Goal: Find specific page/section: Find specific page/section

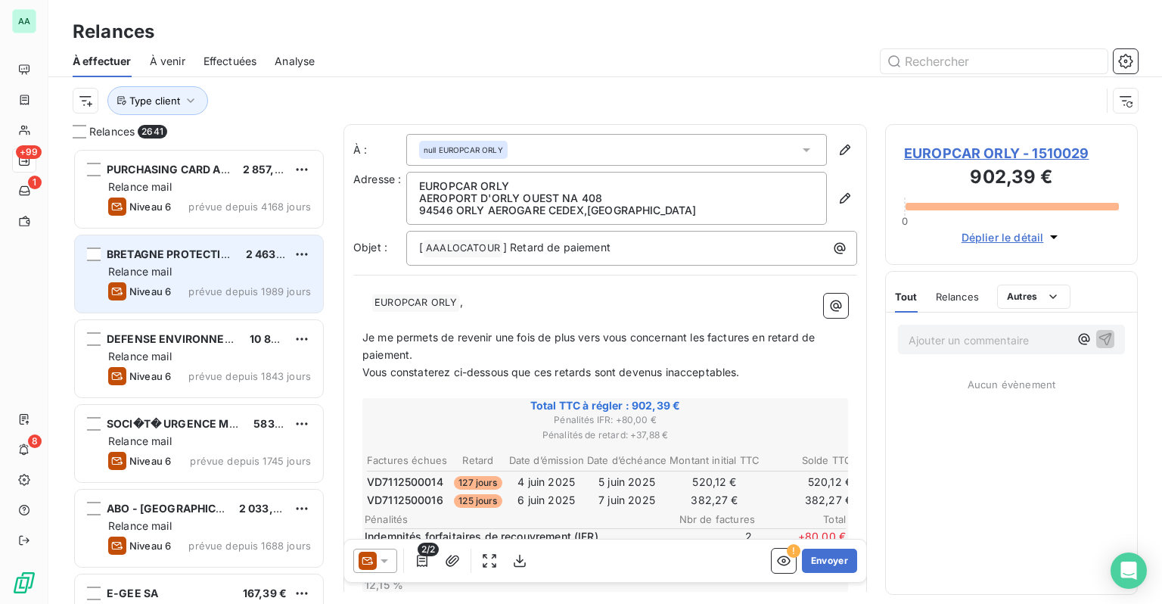
scroll to position [444, 240]
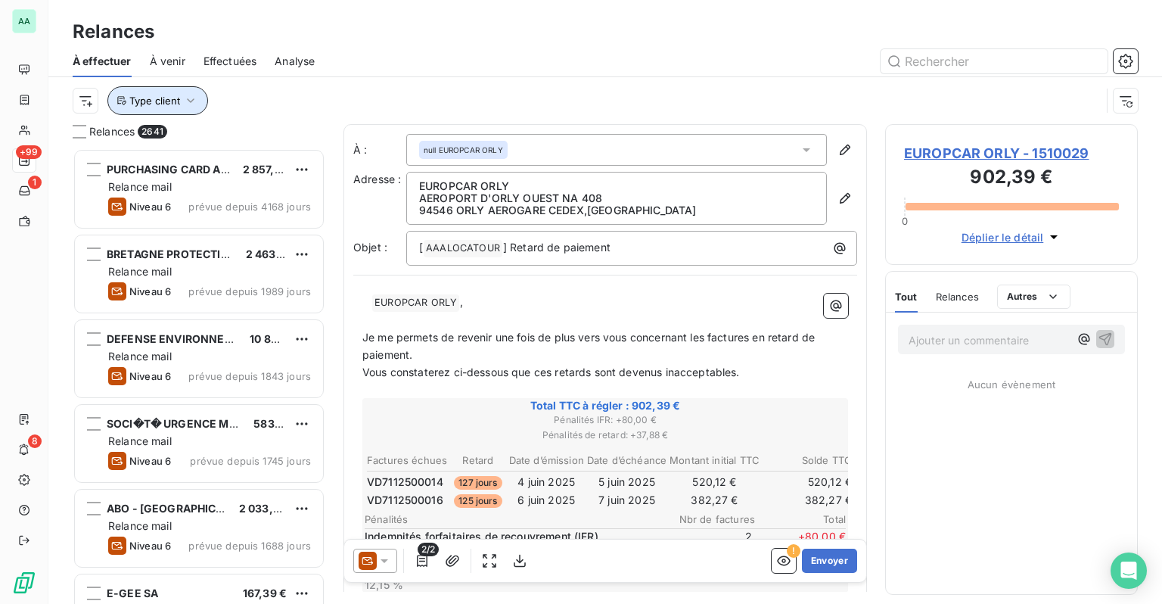
click at [181, 110] on button "Type client" at bounding box center [157, 100] width 101 height 29
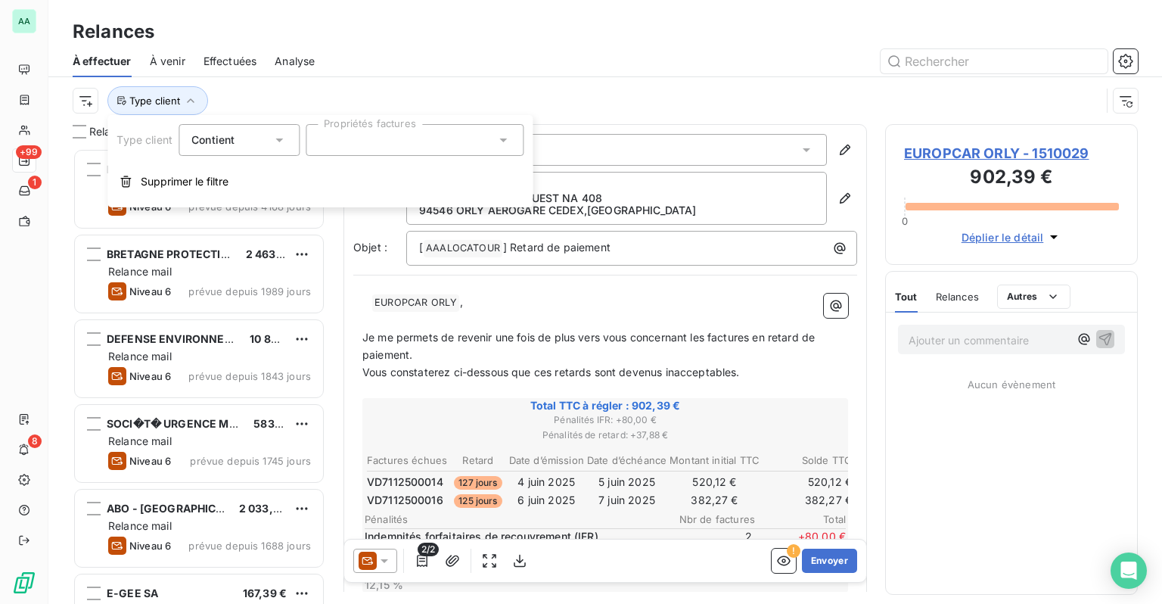
click at [360, 147] on div at bounding box center [415, 140] width 218 height 32
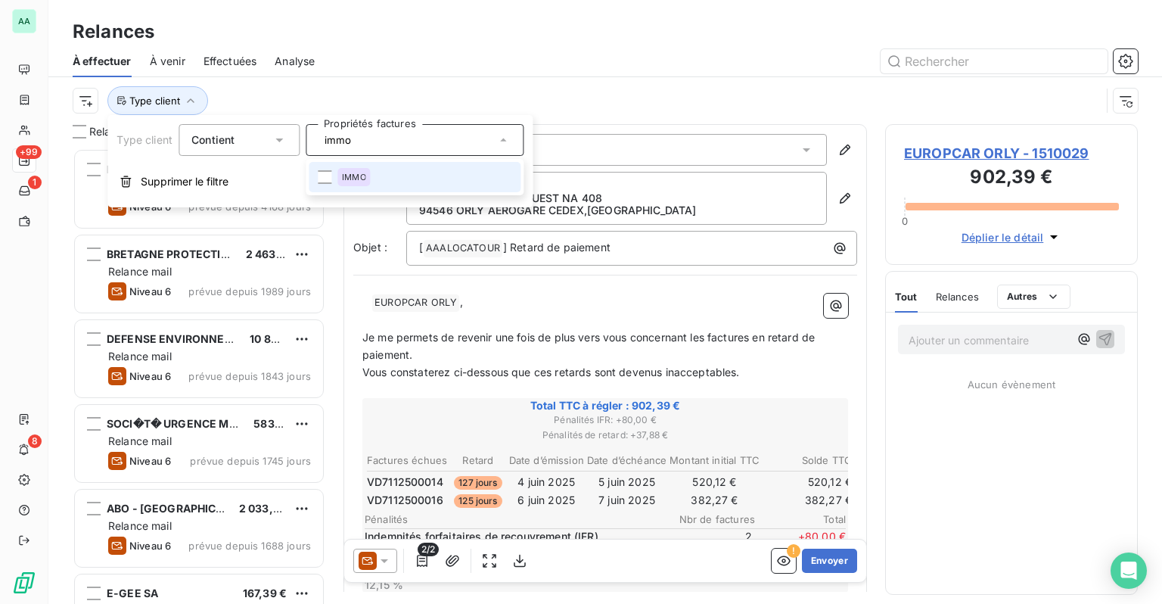
click at [363, 169] on div "IMMO" at bounding box center [353, 177] width 33 height 18
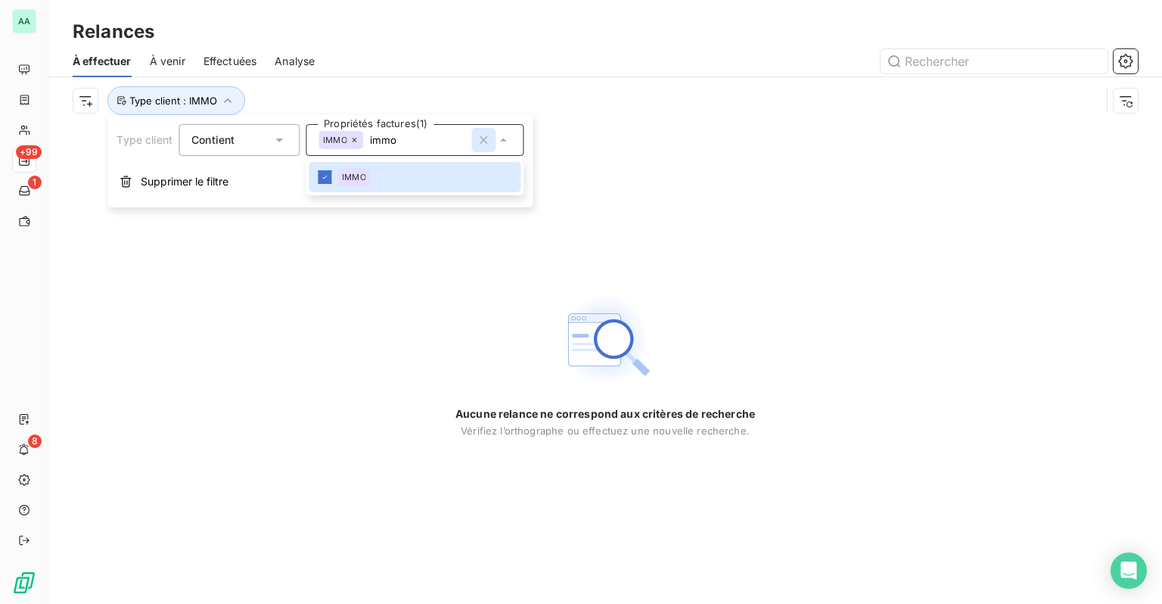
click at [478, 143] on icon "button" at bounding box center [483, 139] width 15 height 15
type input "immo"
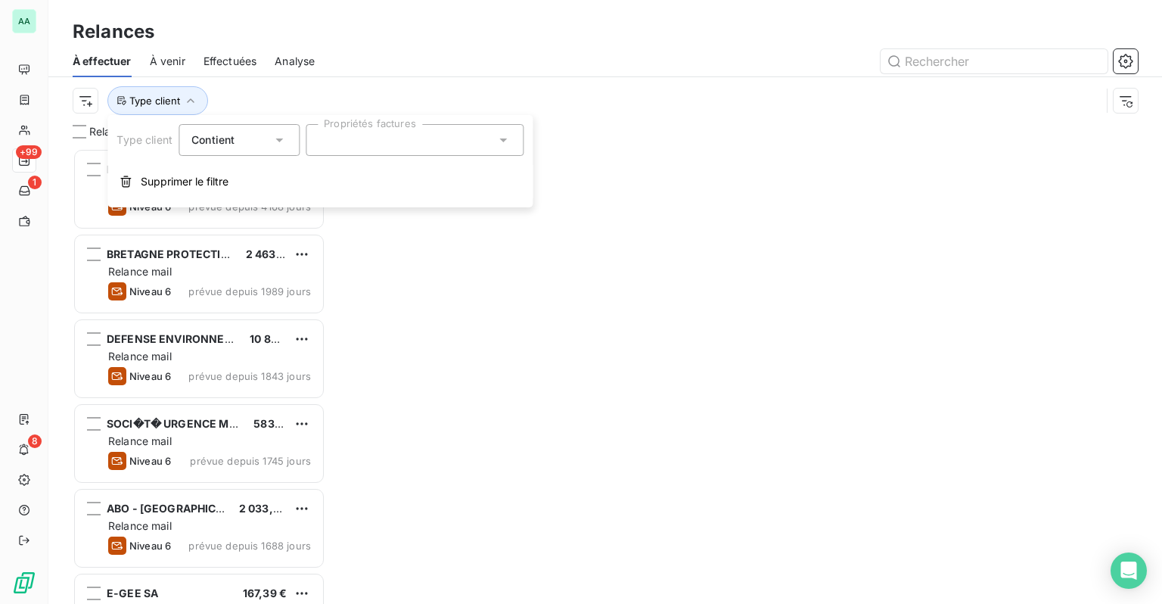
scroll to position [444, 240]
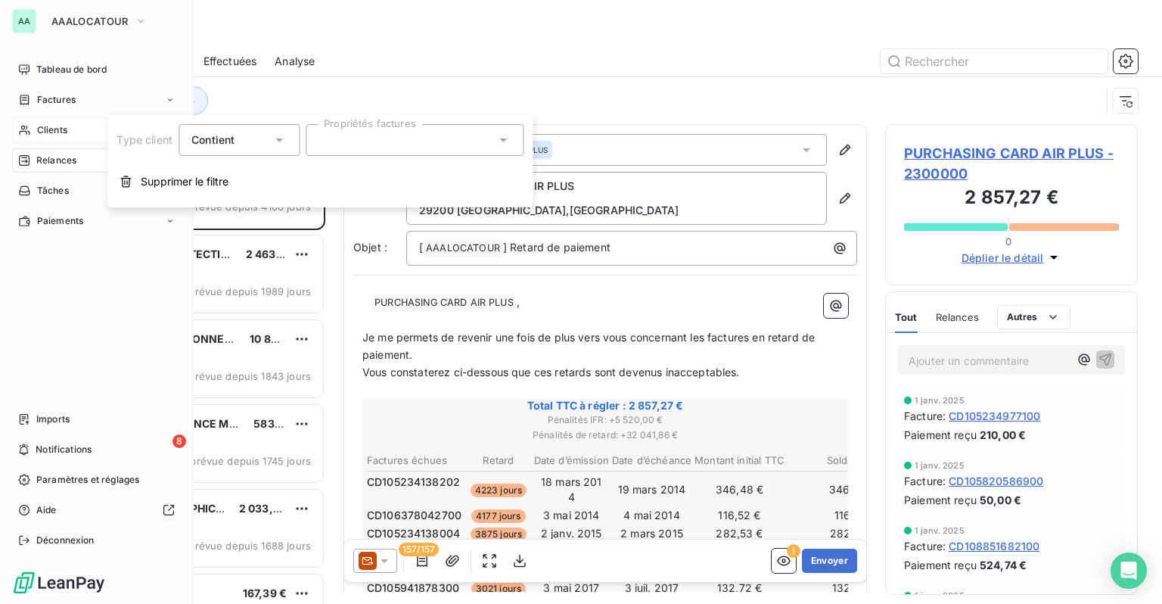
click at [35, 129] on div "Clients" at bounding box center [96, 130] width 169 height 24
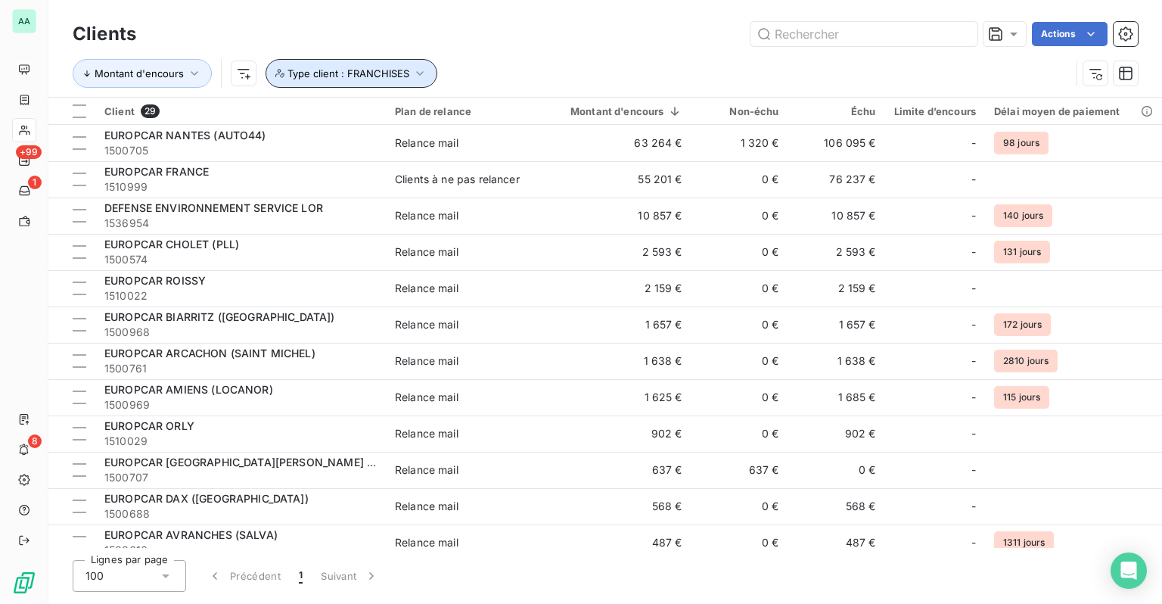
click at [405, 79] on span "Type client : FRANCHISES" at bounding box center [348, 73] width 122 height 12
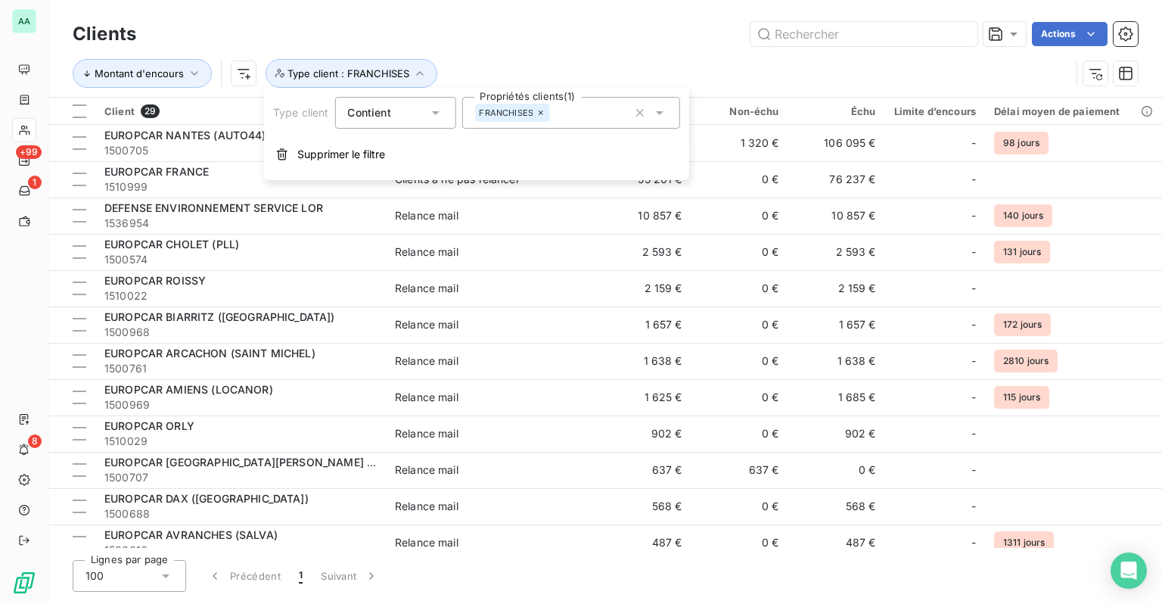
click at [542, 114] on icon at bounding box center [540, 112] width 9 height 9
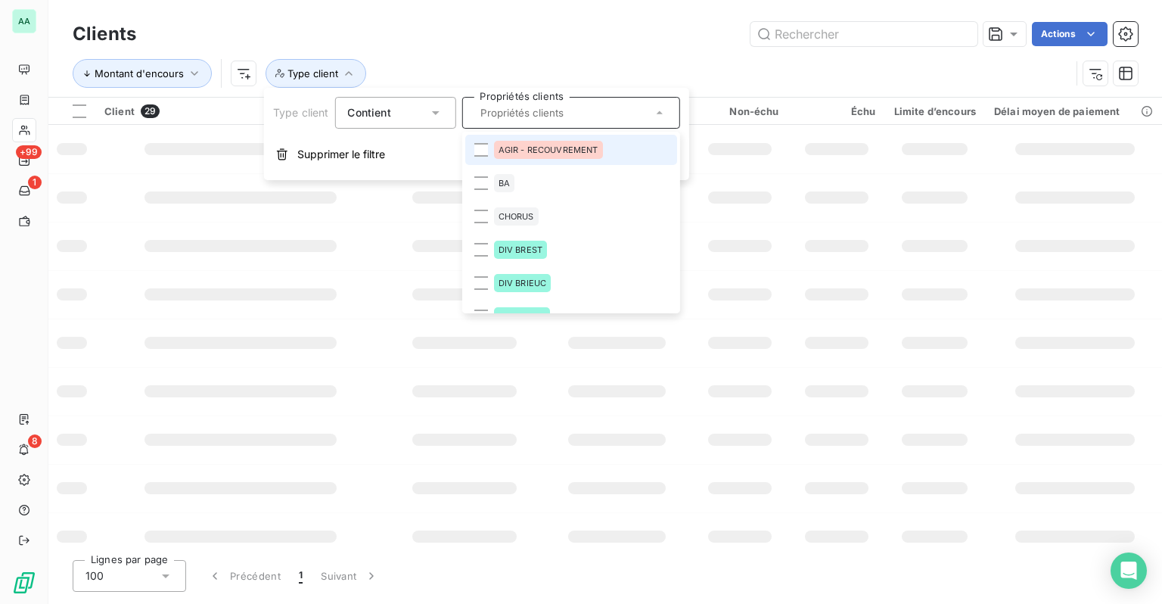
click at [534, 119] on input "text" at bounding box center [562, 113] width 177 height 14
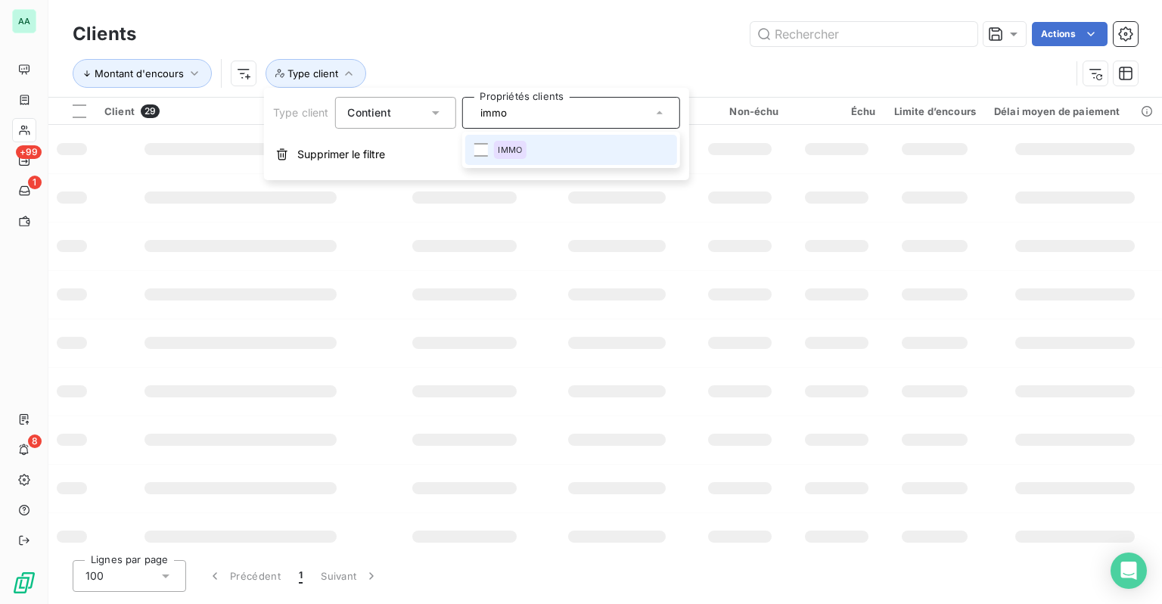
click at [520, 150] on span "IMMO" at bounding box center [510, 149] width 24 height 9
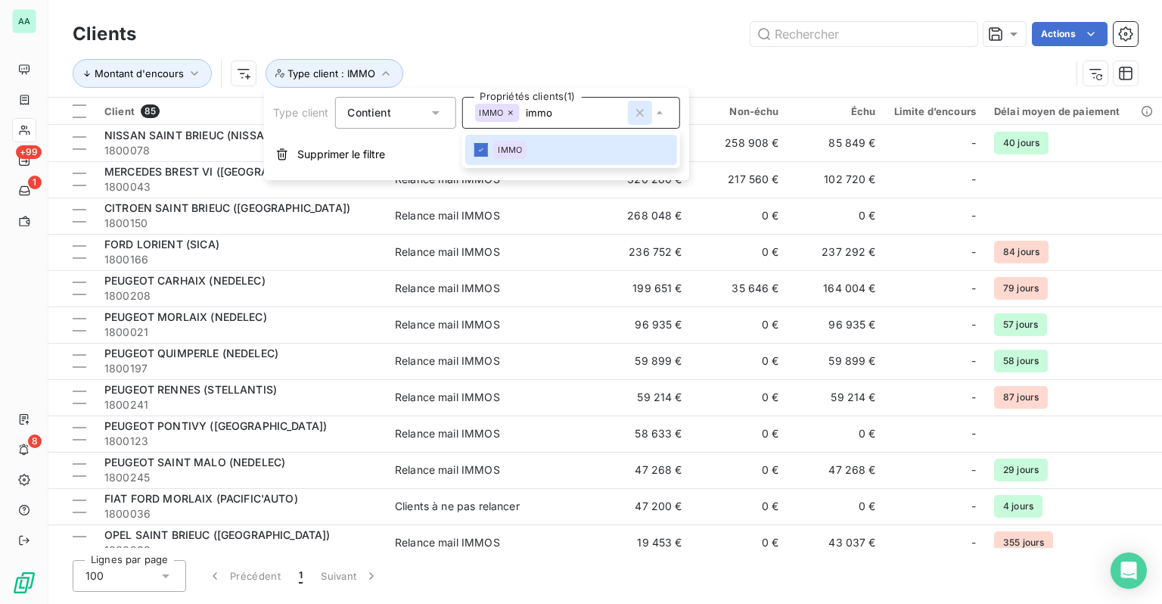
click at [644, 113] on icon "button" at bounding box center [638, 112] width 15 height 15
type input "immo"
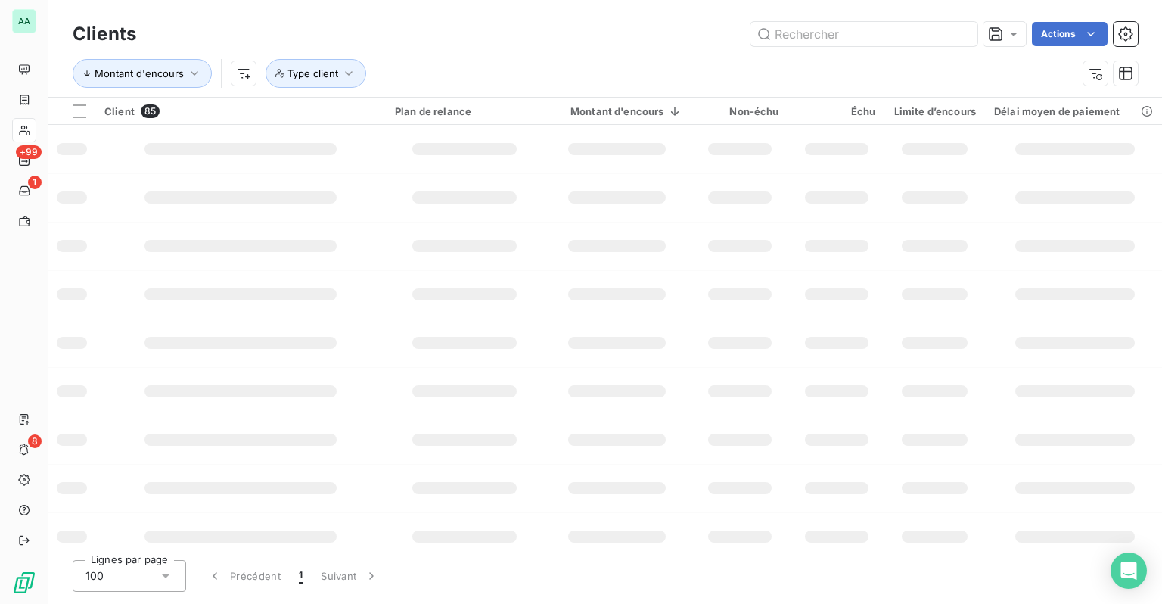
click at [532, 50] on div "Montant d'encours Type client" at bounding box center [605, 73] width 1065 height 47
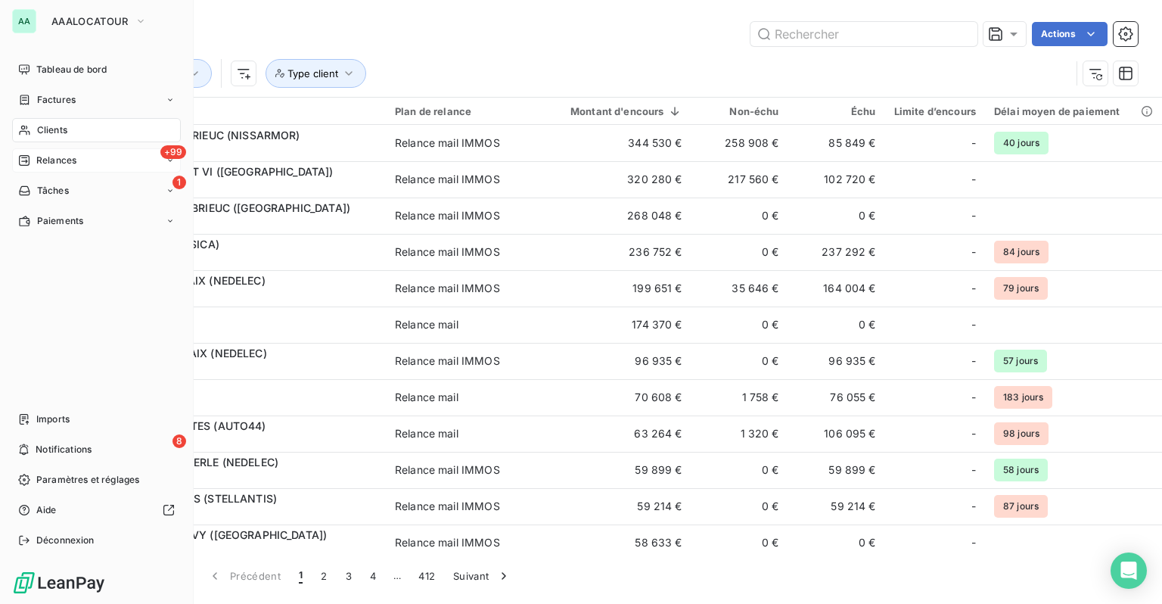
click at [46, 157] on span "Relances" at bounding box center [56, 161] width 40 height 14
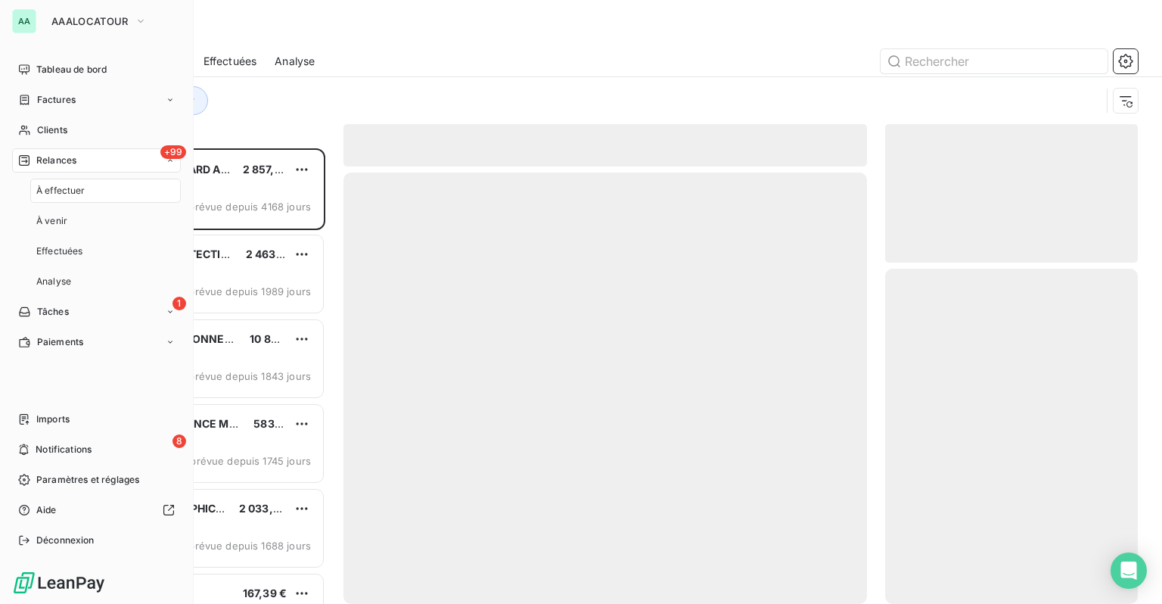
scroll to position [444, 240]
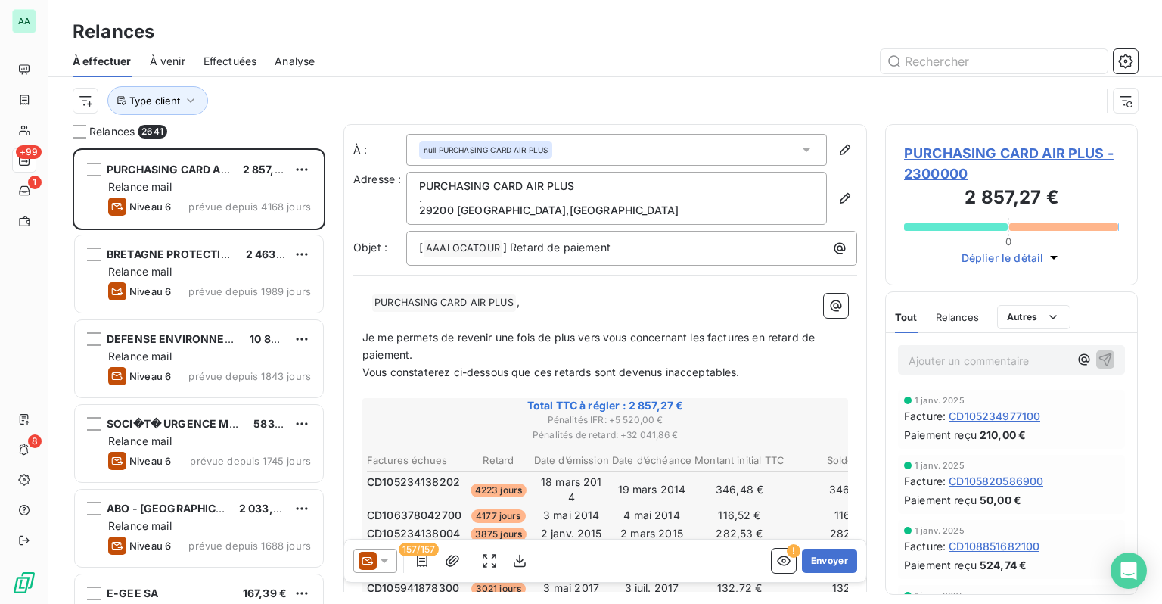
click at [162, 70] on div "À venir" at bounding box center [168, 61] width 36 height 32
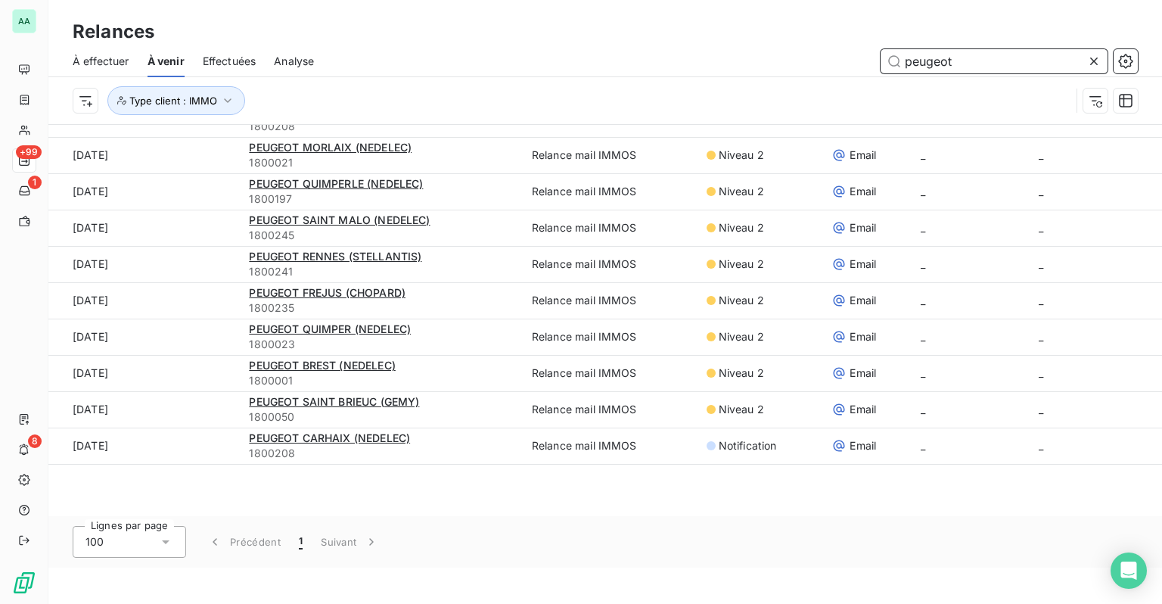
drag, startPoint x: 988, startPoint y: 57, endPoint x: 797, endPoint y: 61, distance: 190.6
click at [818, 61] on div "peugeot" at bounding box center [734, 61] width 805 height 24
type input "i"
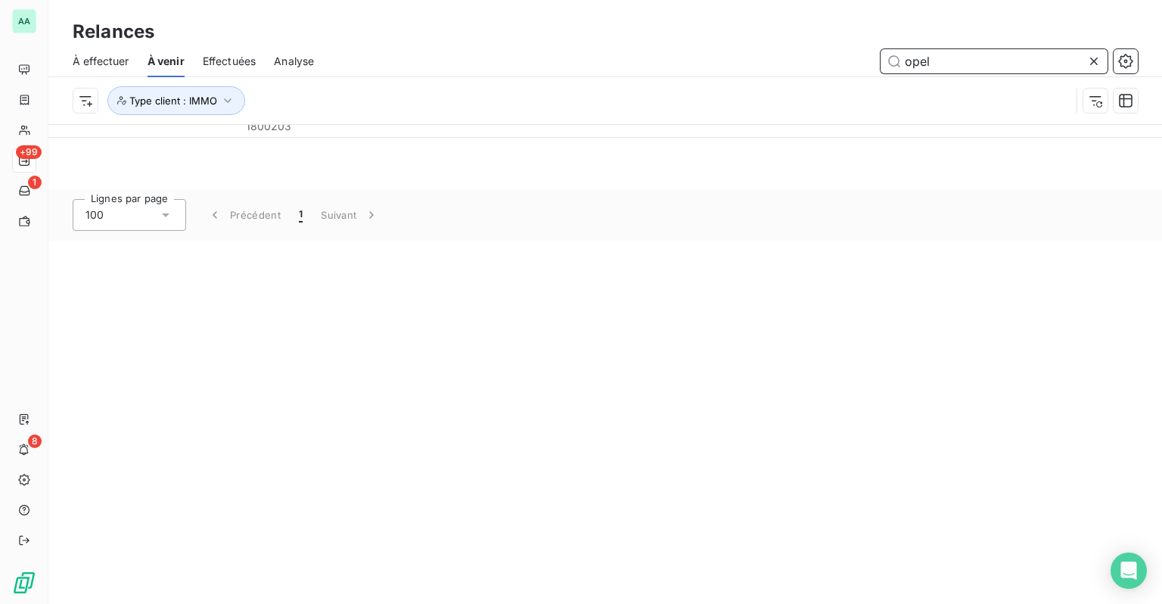
type input "opel"
click at [1087, 61] on icon at bounding box center [1093, 61] width 15 height 15
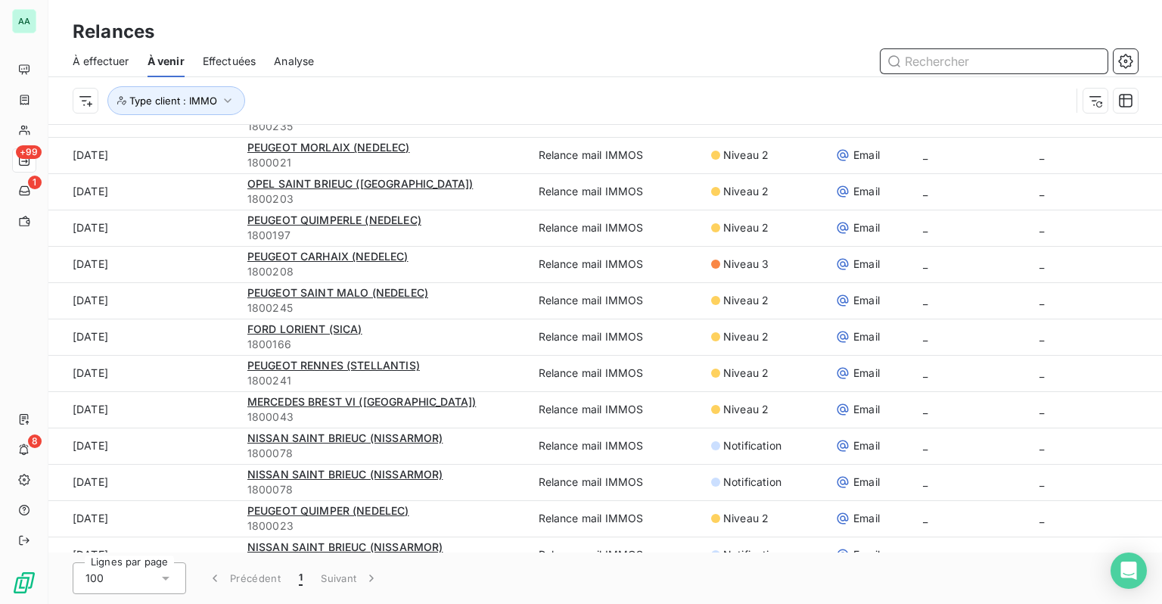
click at [985, 64] on input "text" at bounding box center [993, 61] width 227 height 24
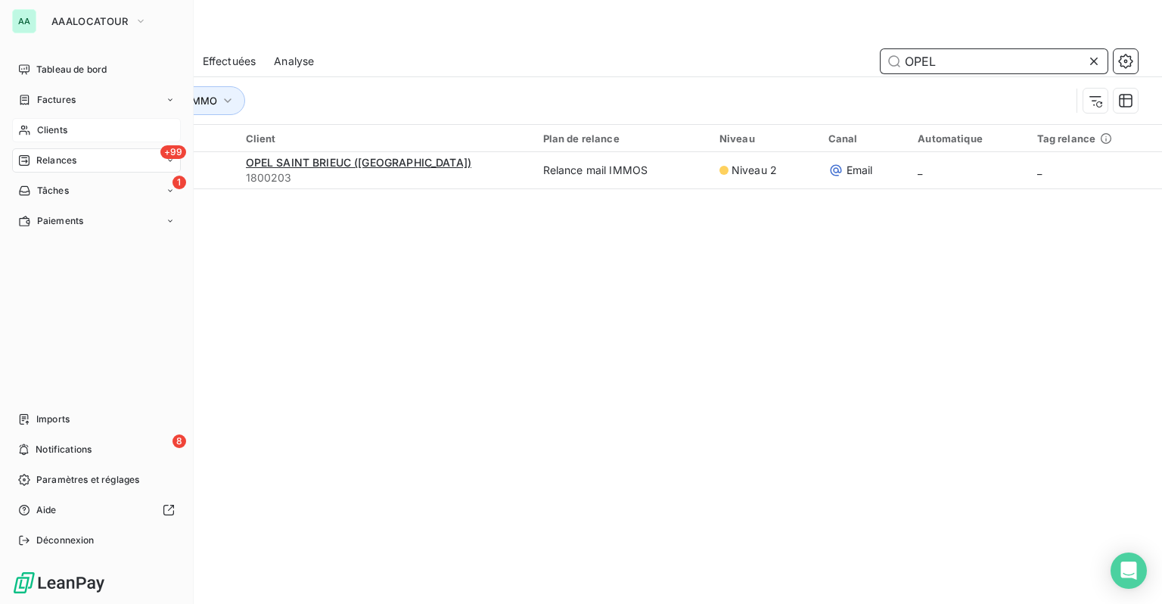
type input "OPEL"
click at [36, 137] on div "Clients" at bounding box center [96, 130] width 169 height 24
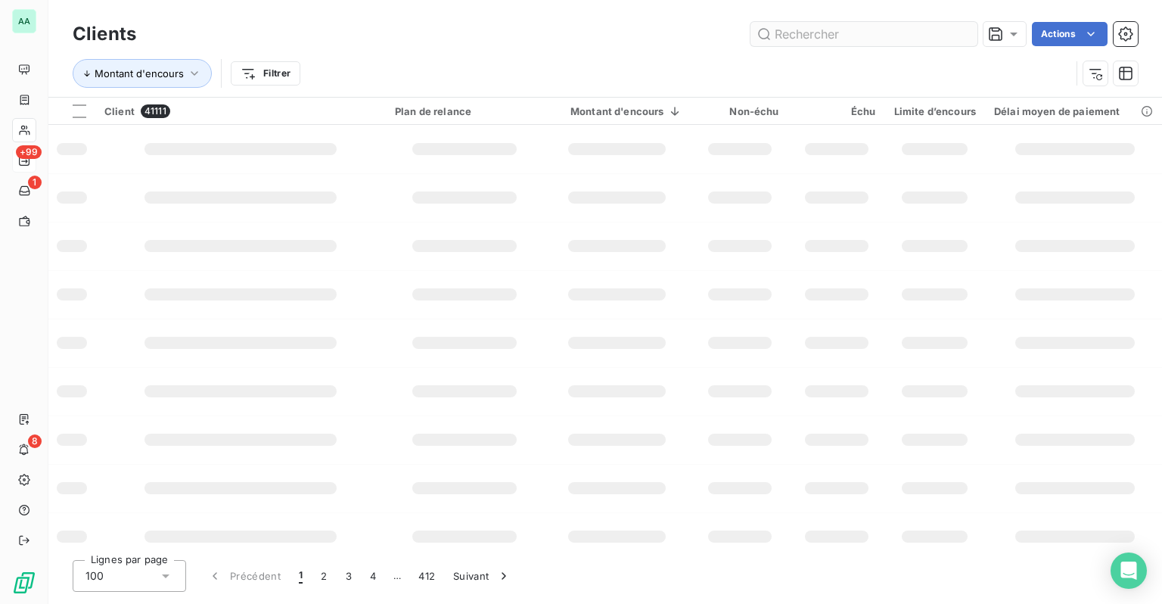
click at [892, 40] on input "text" at bounding box center [863, 34] width 227 height 24
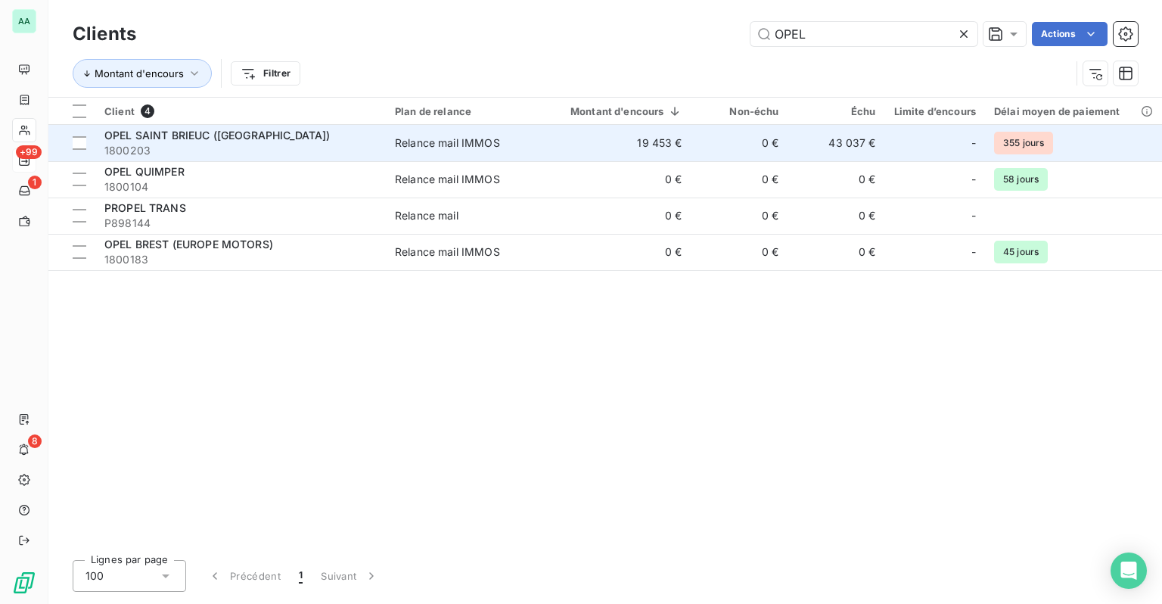
type input "OPEL"
click at [532, 138] on span "Relance mail IMMOS" at bounding box center [464, 142] width 139 height 15
